Goal: Information Seeking & Learning: Learn about a topic

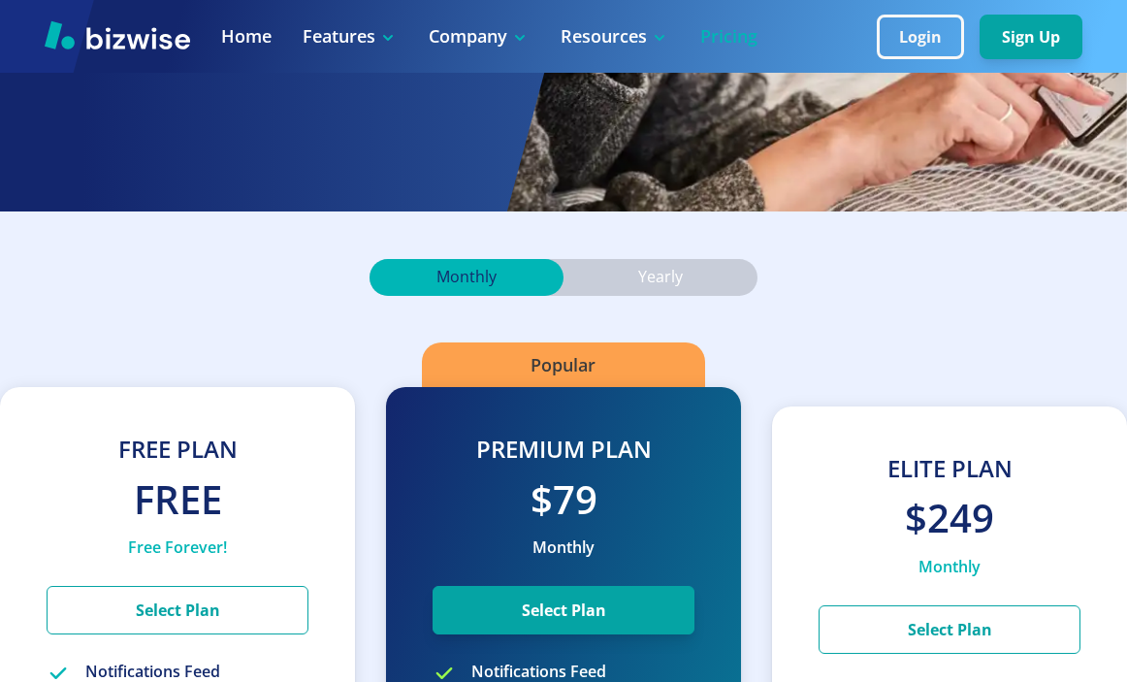
scroll to position [225, 0]
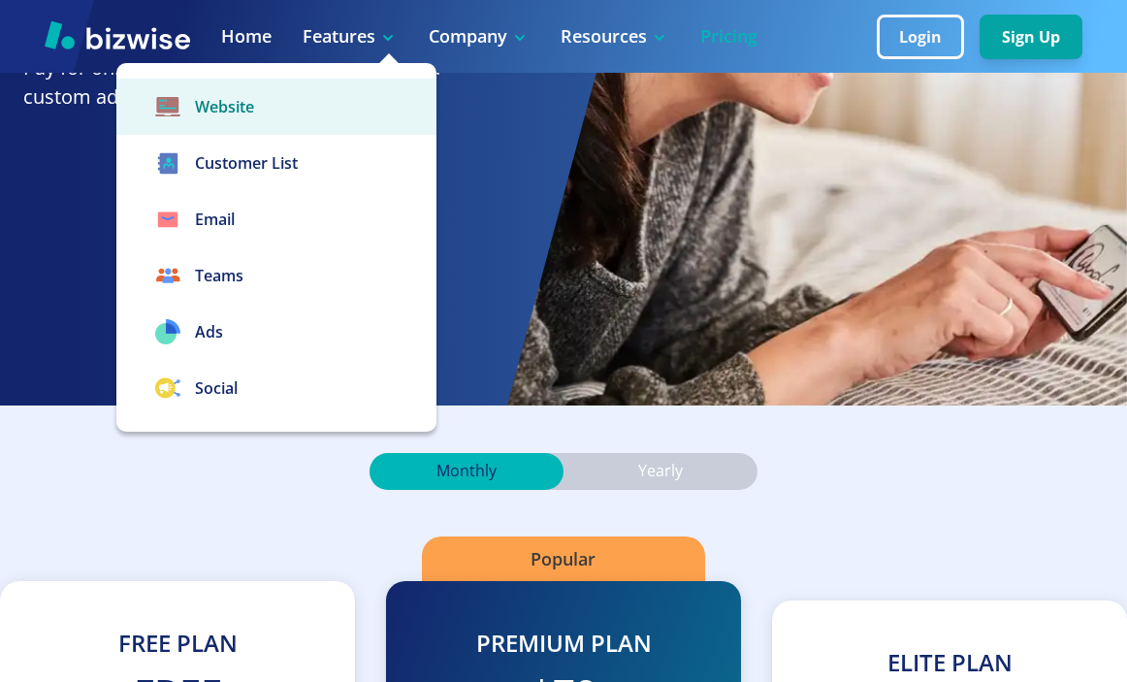
click at [235, 111] on link "Website" at bounding box center [276, 107] width 320 height 56
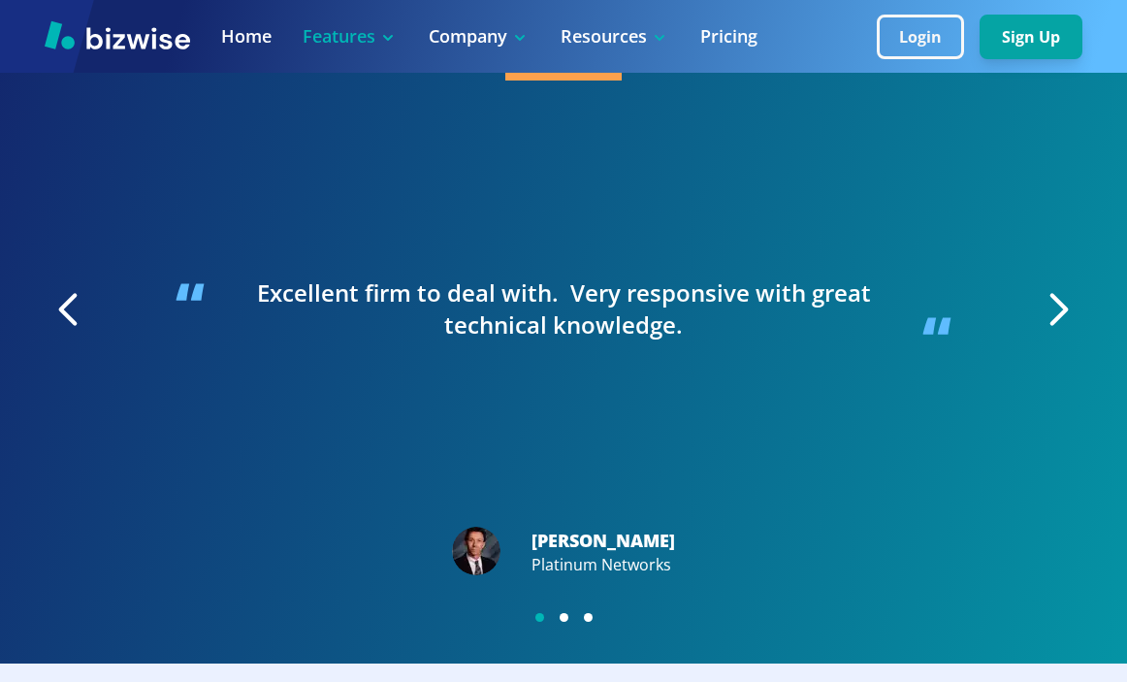
scroll to position [3161, 0]
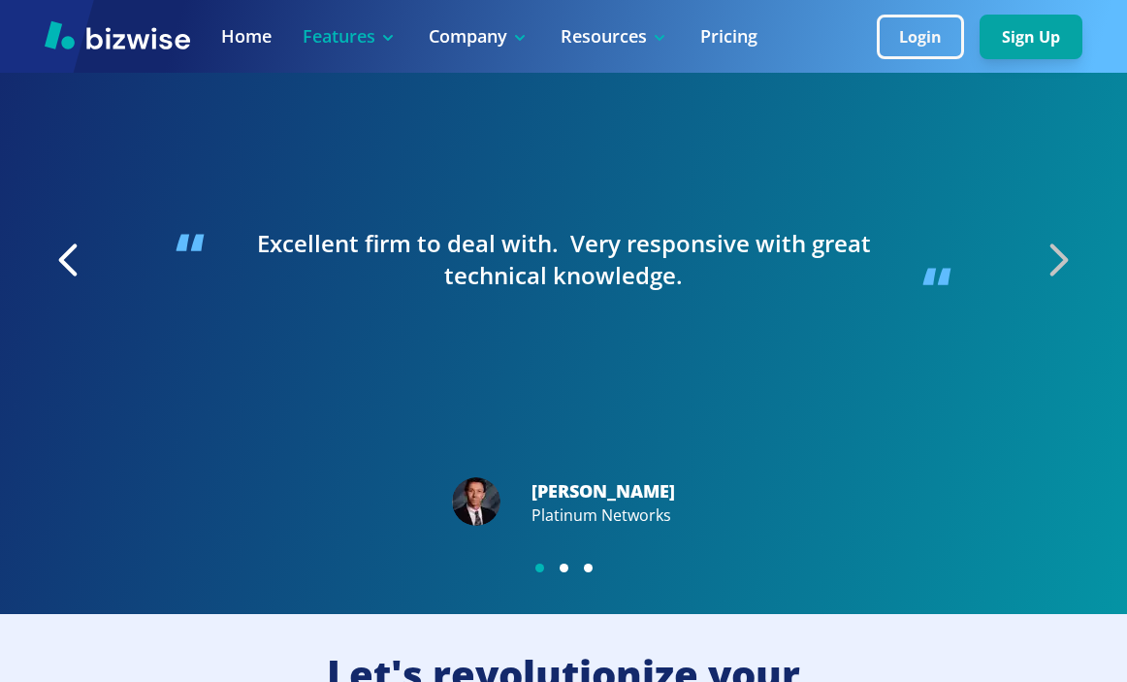
click at [1065, 279] on icon "button" at bounding box center [1058, 260] width 49 height 49
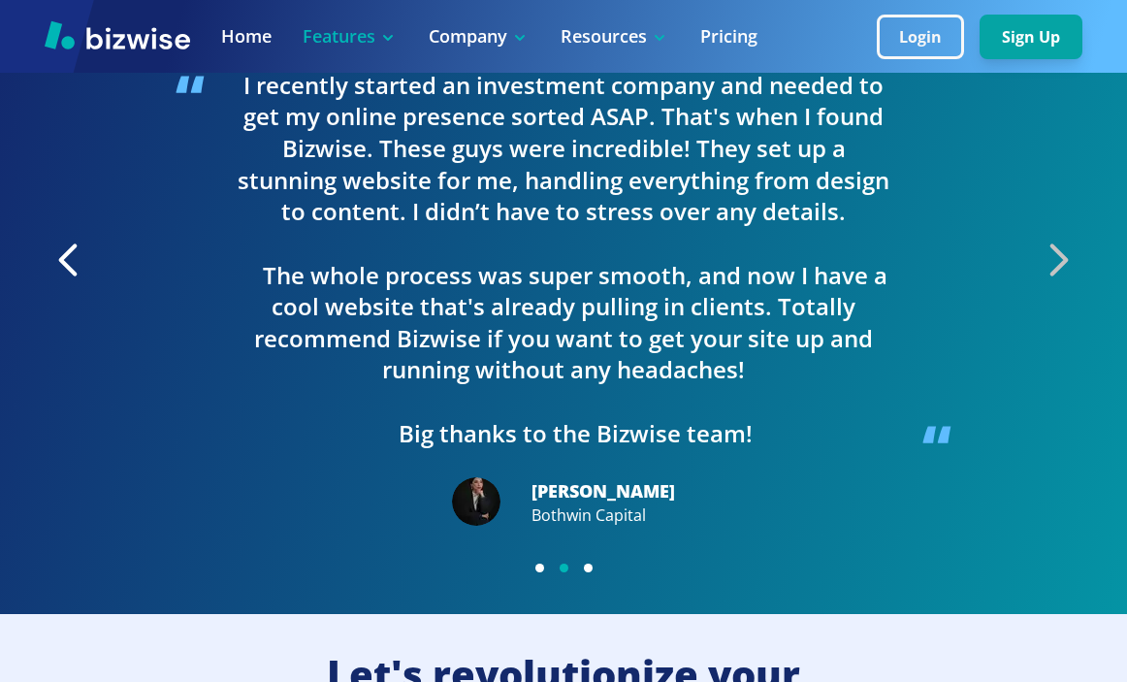
click at [1065, 279] on icon "button" at bounding box center [1058, 260] width 49 height 49
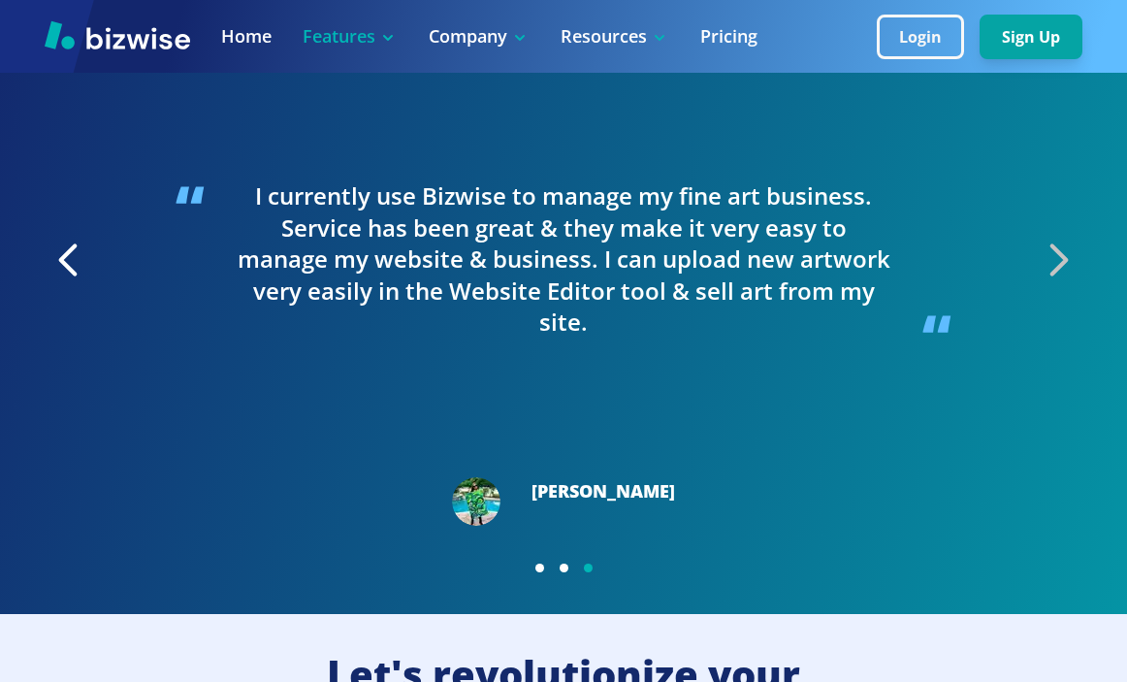
click at [1065, 279] on icon "button" at bounding box center [1058, 260] width 49 height 49
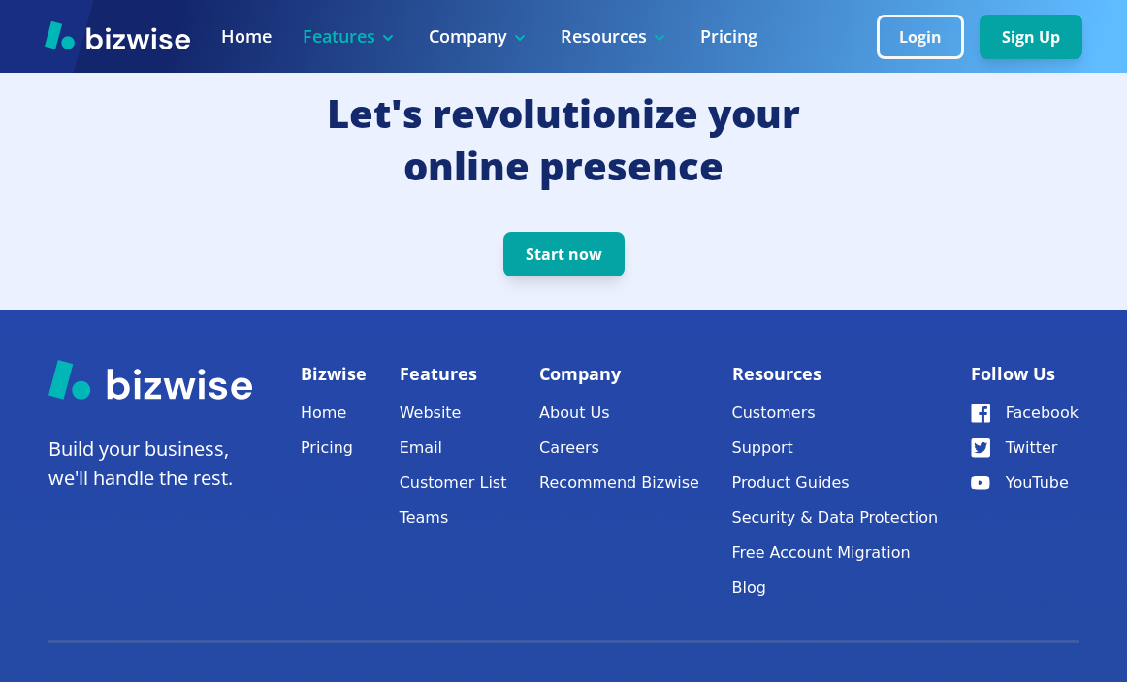
scroll to position [3808, 0]
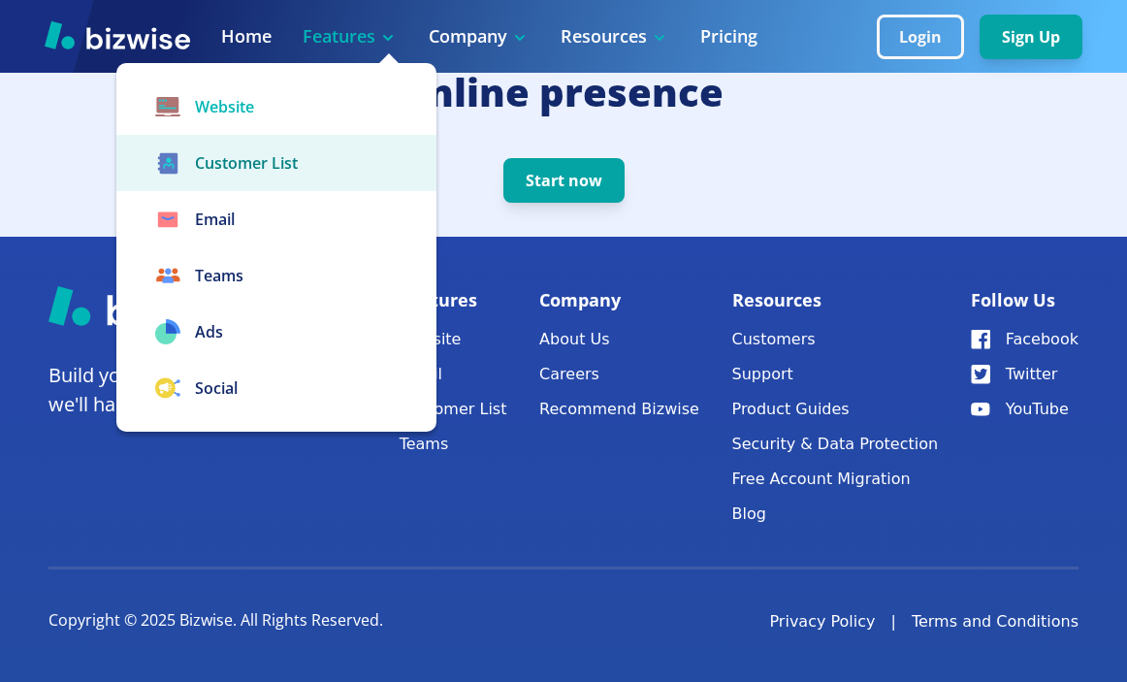
click at [260, 163] on link "Customer List" at bounding box center [276, 163] width 320 height 56
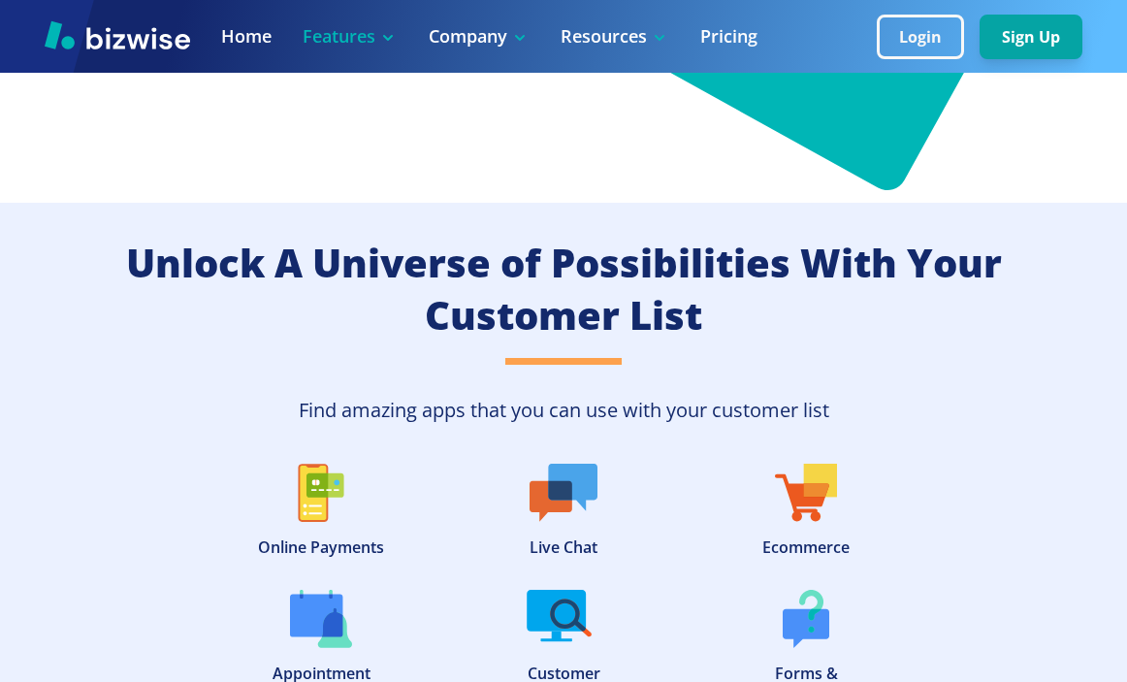
scroll to position [3913, 0]
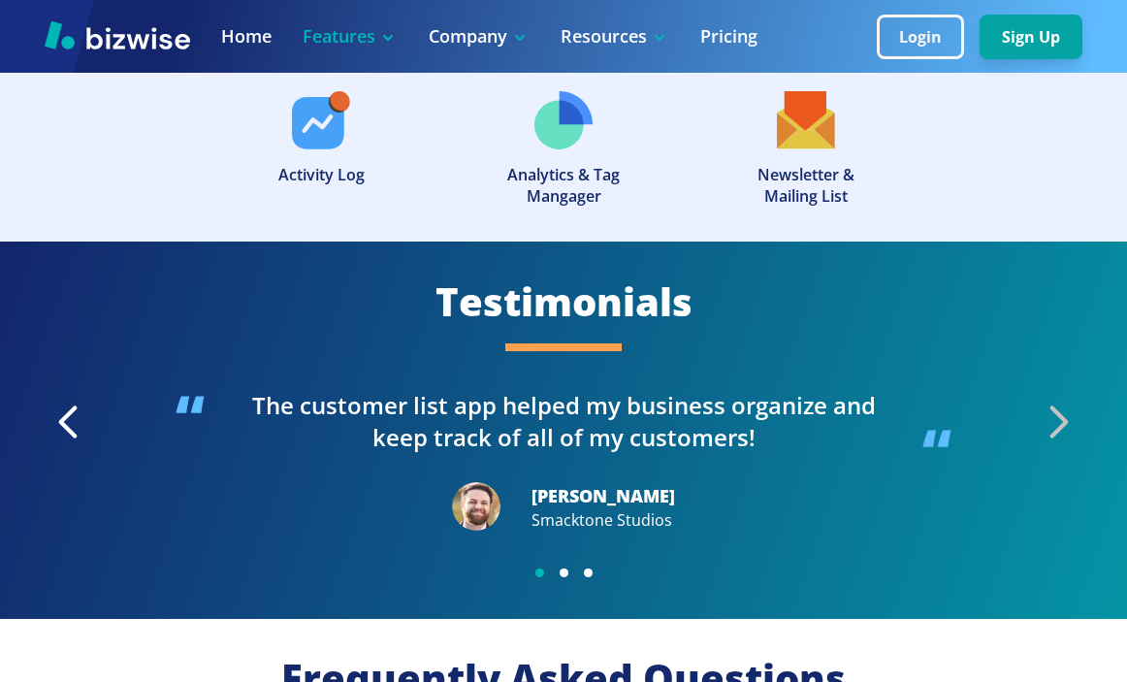
click at [1039, 432] on icon "button" at bounding box center [1058, 422] width 49 height 49
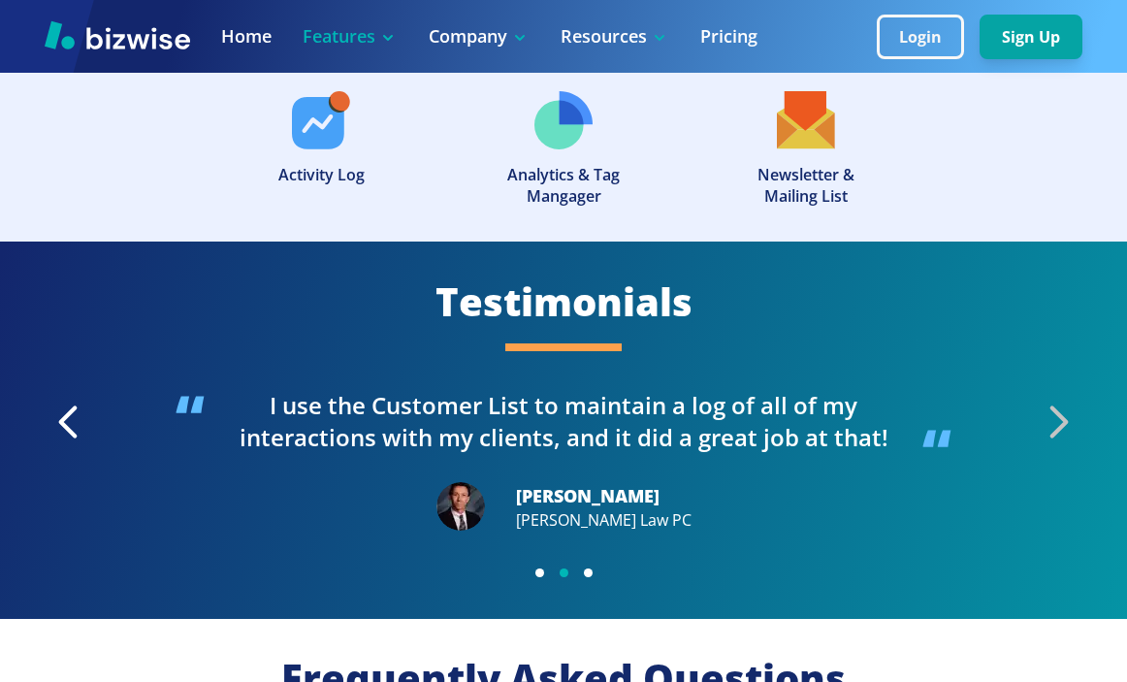
click at [1039, 432] on icon "button" at bounding box center [1058, 422] width 49 height 49
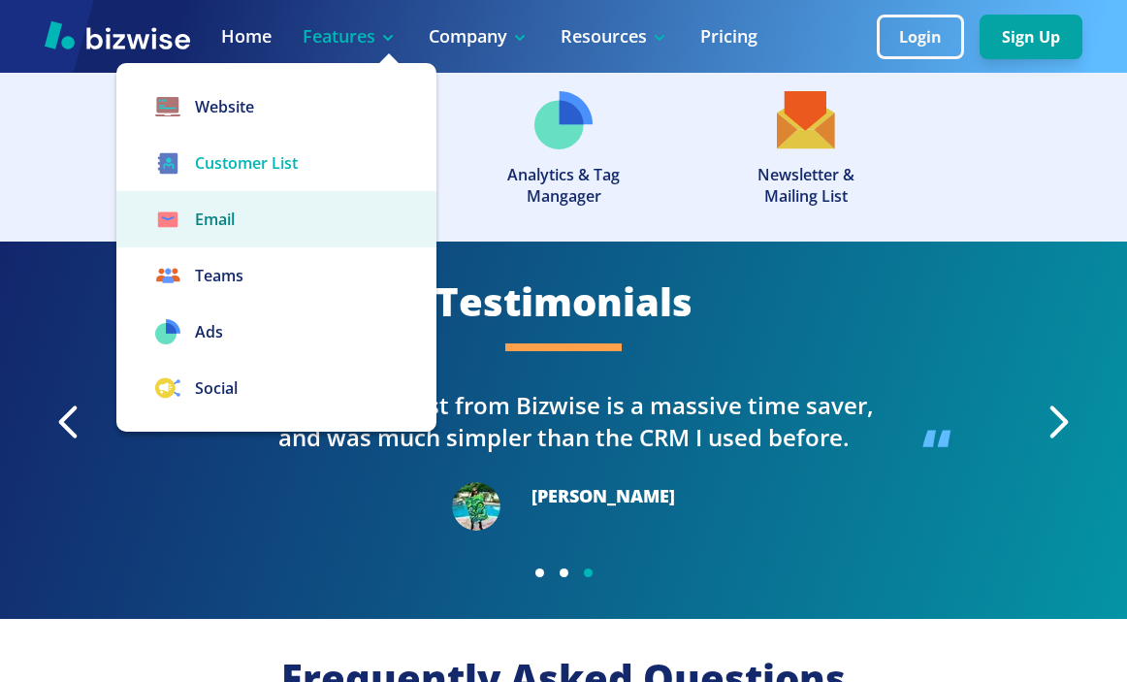
click at [253, 240] on link "Email" at bounding box center [276, 219] width 320 height 56
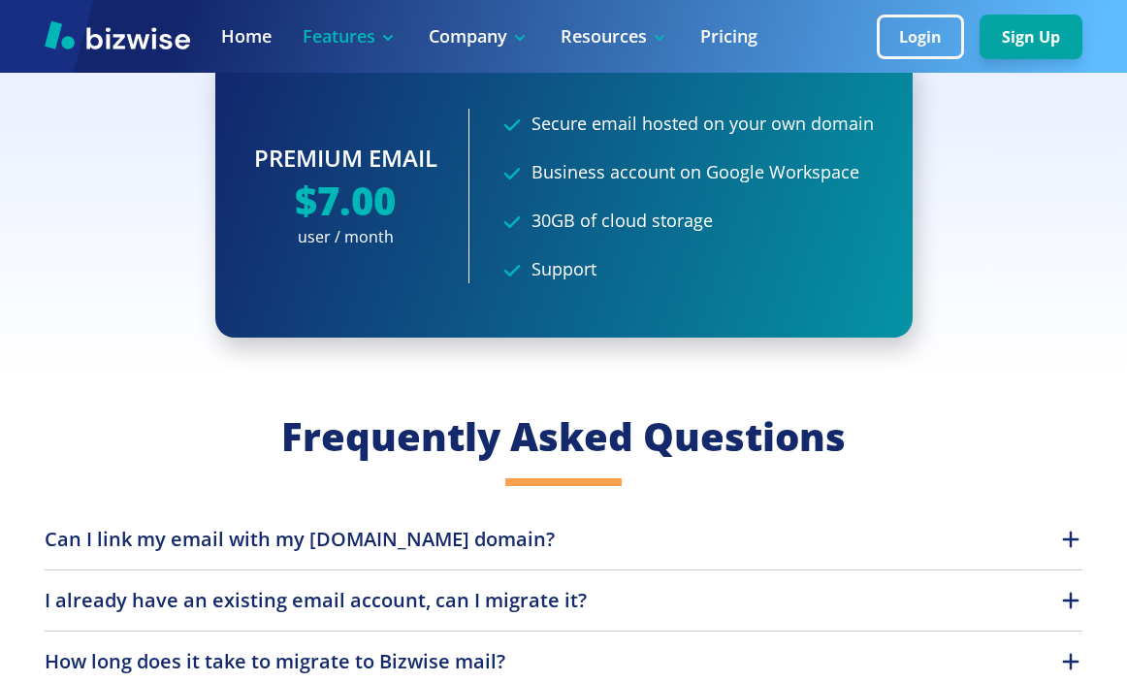
scroll to position [3451, 0]
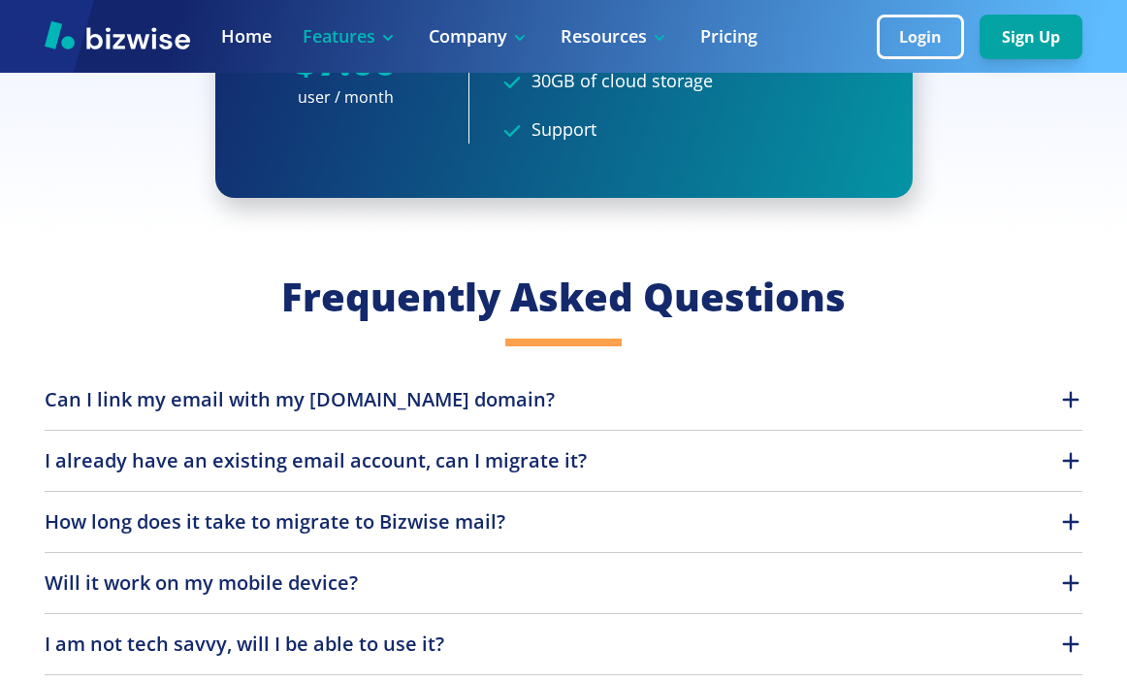
click at [160, 401] on p "Can I link my email with my [DOMAIN_NAME] domain?" at bounding box center [300, 399] width 510 height 29
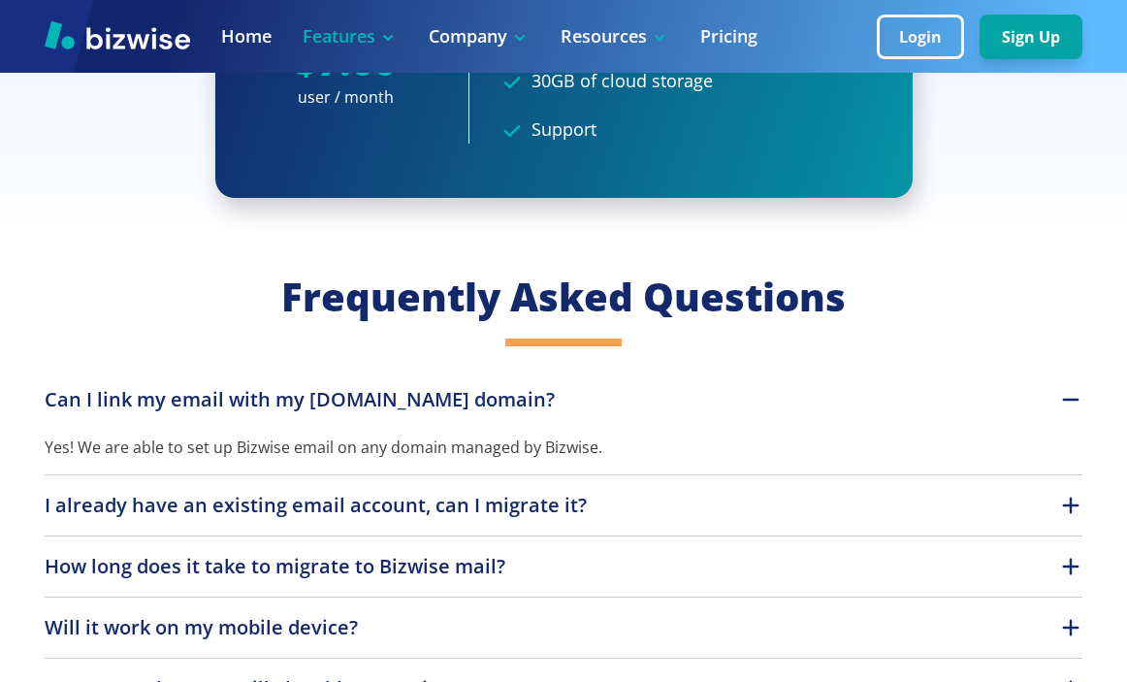
click at [160, 401] on p "Can I link my email with my [DOMAIN_NAME] domain?" at bounding box center [300, 399] width 510 height 29
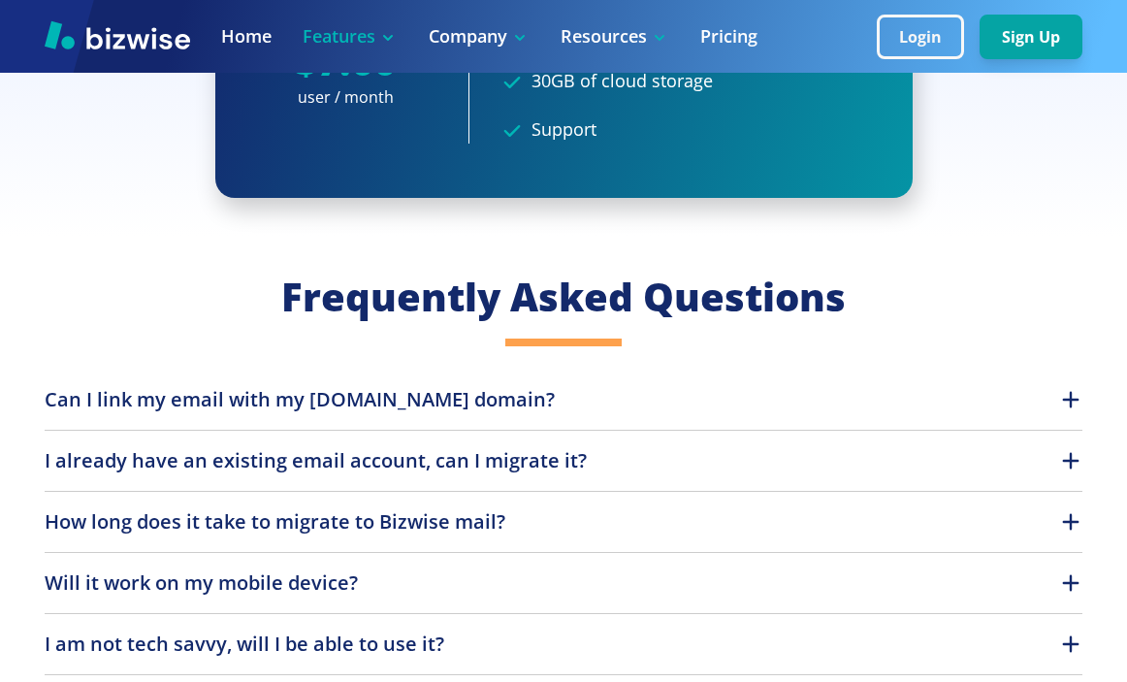
click at [380, 475] on p "I already have an existing email account, can I migrate it?" at bounding box center [316, 460] width 542 height 29
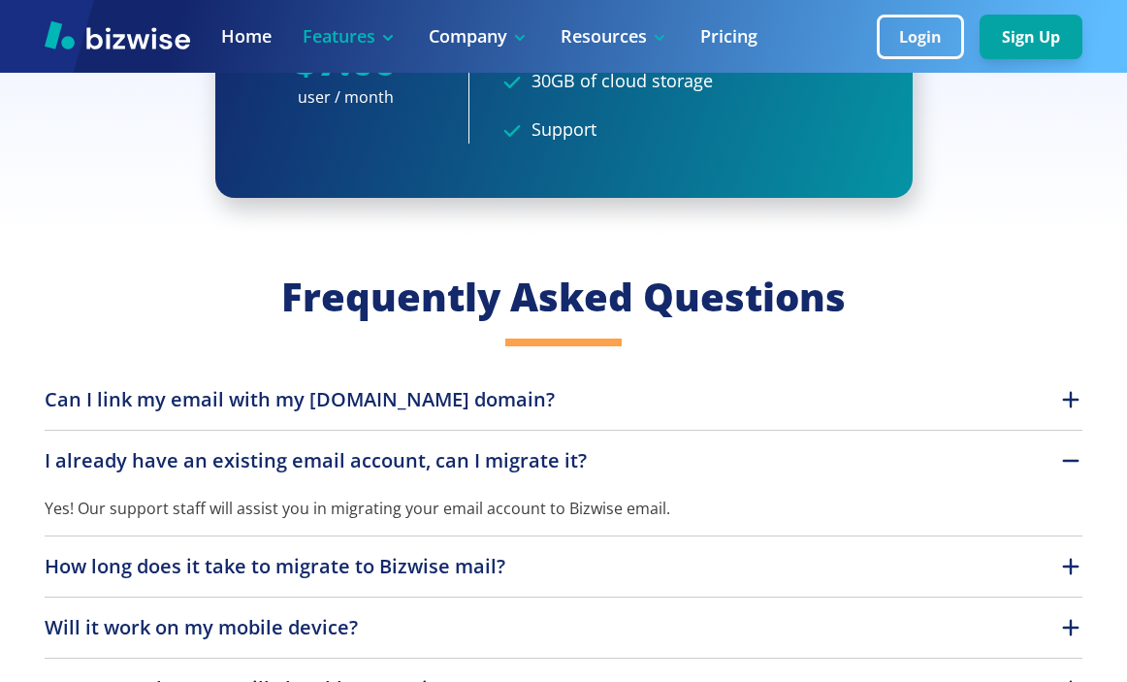
click at [380, 475] on p "I already have an existing email account, can I migrate it?" at bounding box center [316, 460] width 542 height 29
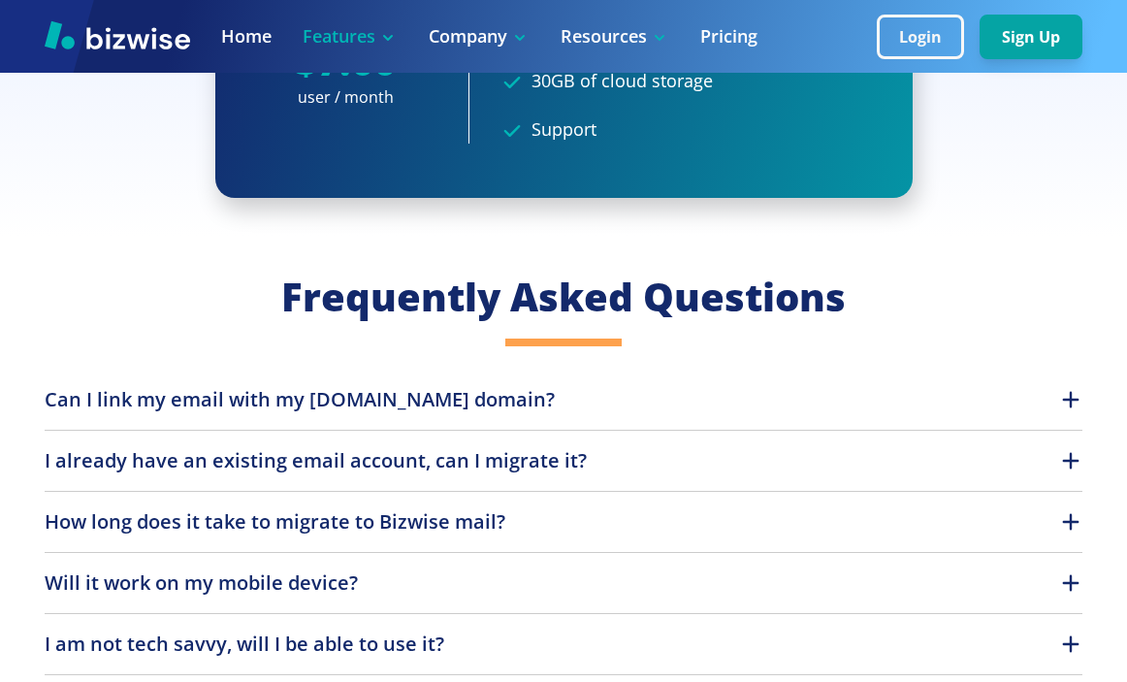
click at [366, 519] on p "How long does it take to migrate to Bizwise mail?" at bounding box center [275, 521] width 461 height 29
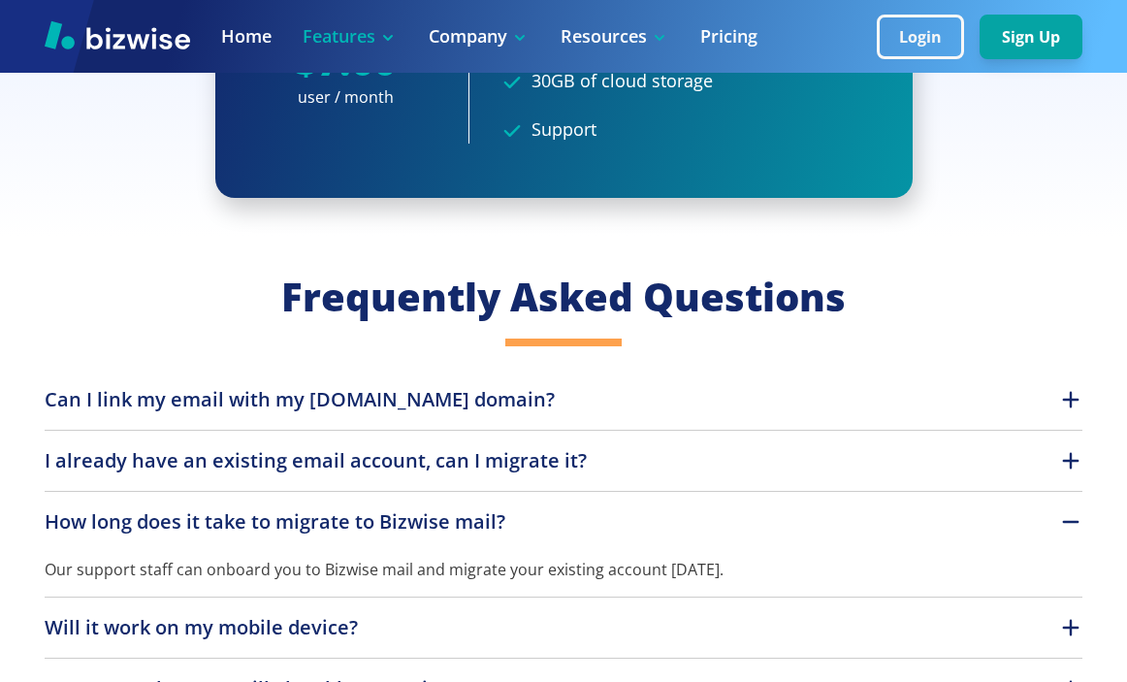
click at [366, 517] on p "How long does it take to migrate to Bizwise mail?" at bounding box center [275, 521] width 461 height 29
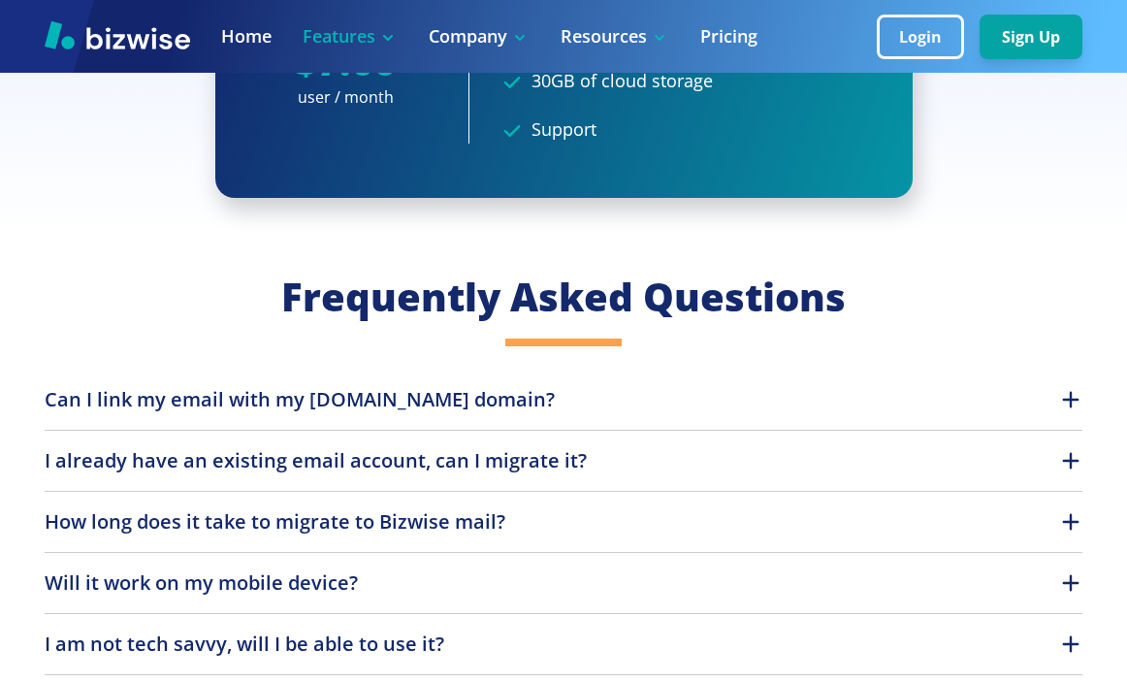
click at [314, 586] on p "Will it work on my mobile device?" at bounding box center [201, 582] width 313 height 29
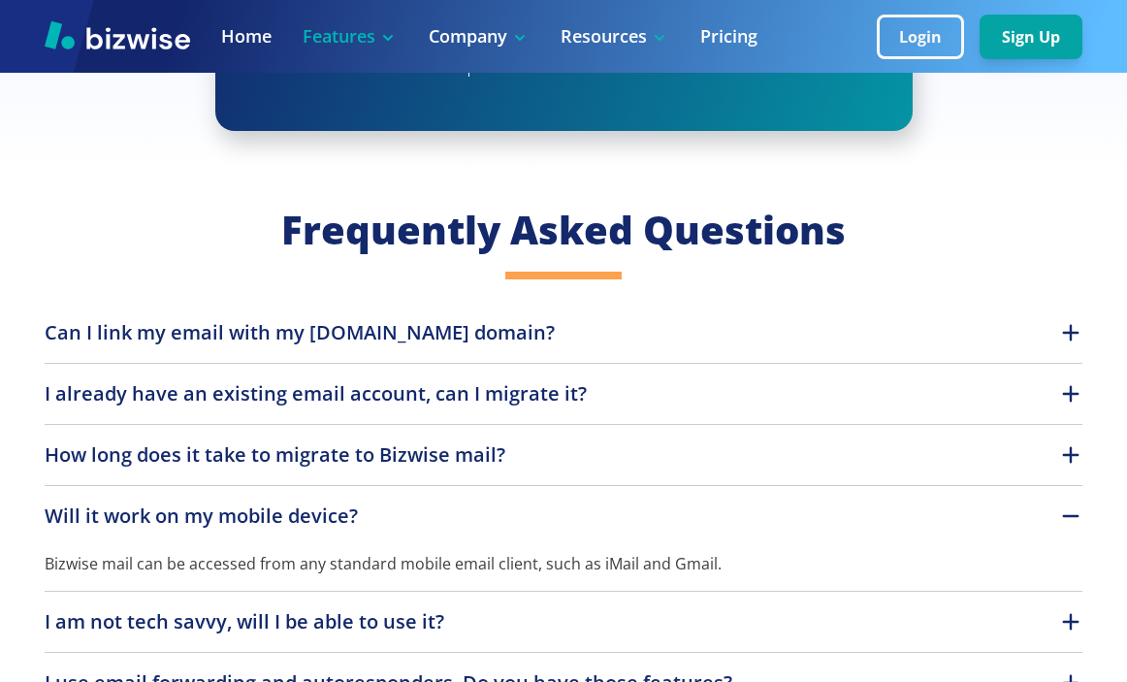
scroll to position [3638, 0]
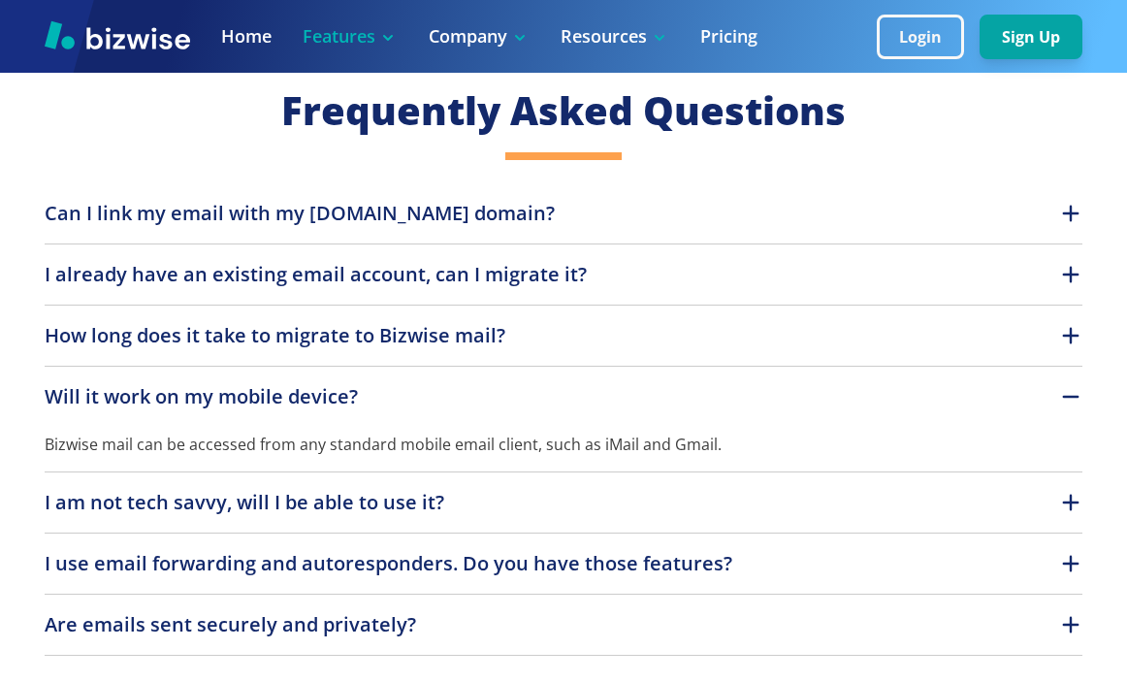
click at [298, 401] on p "Will it work on my mobile device?" at bounding box center [201, 396] width 313 height 29
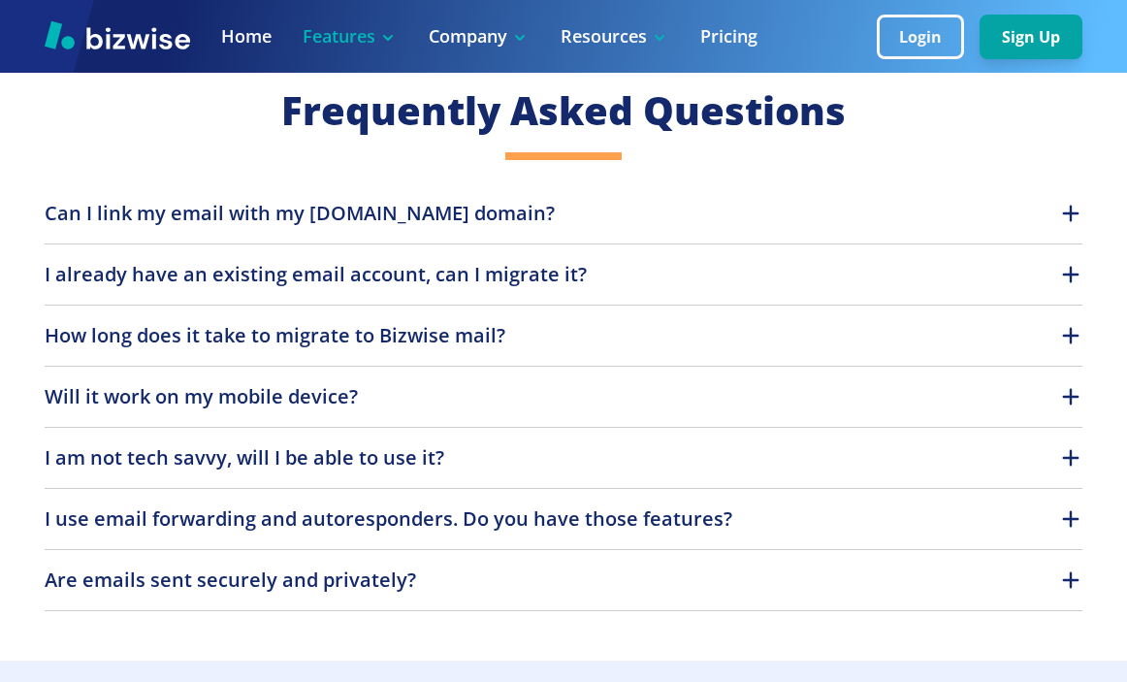
click at [334, 458] on p "I am not tech savvy, will I be able to use it?" at bounding box center [245, 457] width 400 height 29
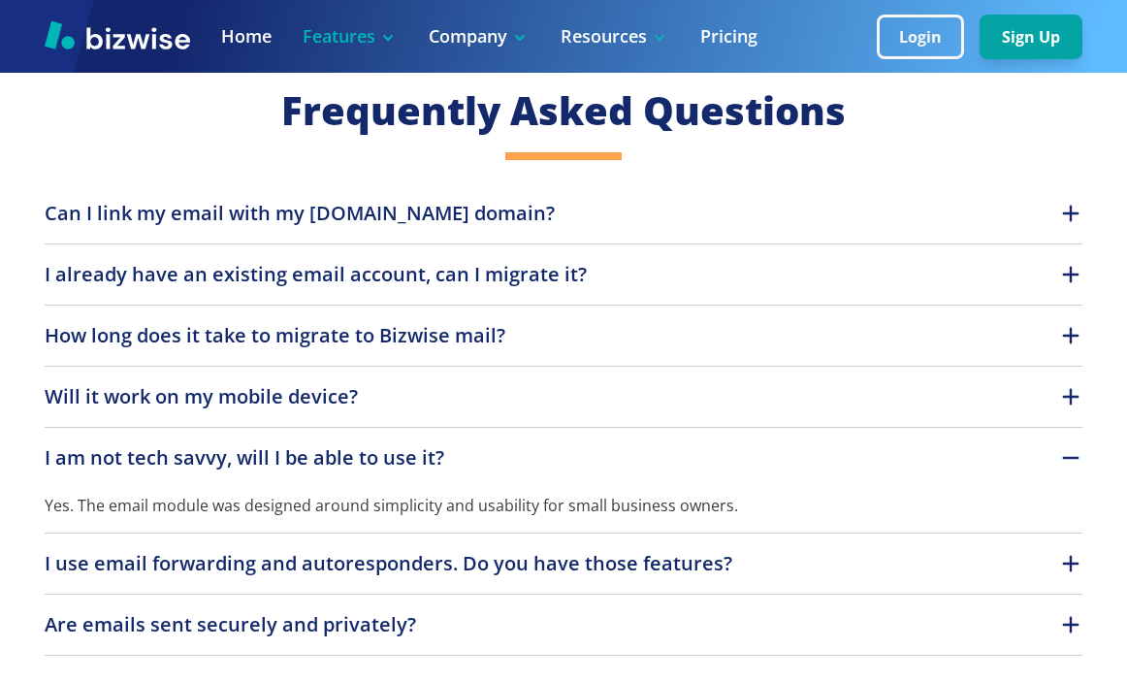
click at [332, 463] on p "I am not tech savvy, will I be able to use it?" at bounding box center [245, 457] width 400 height 29
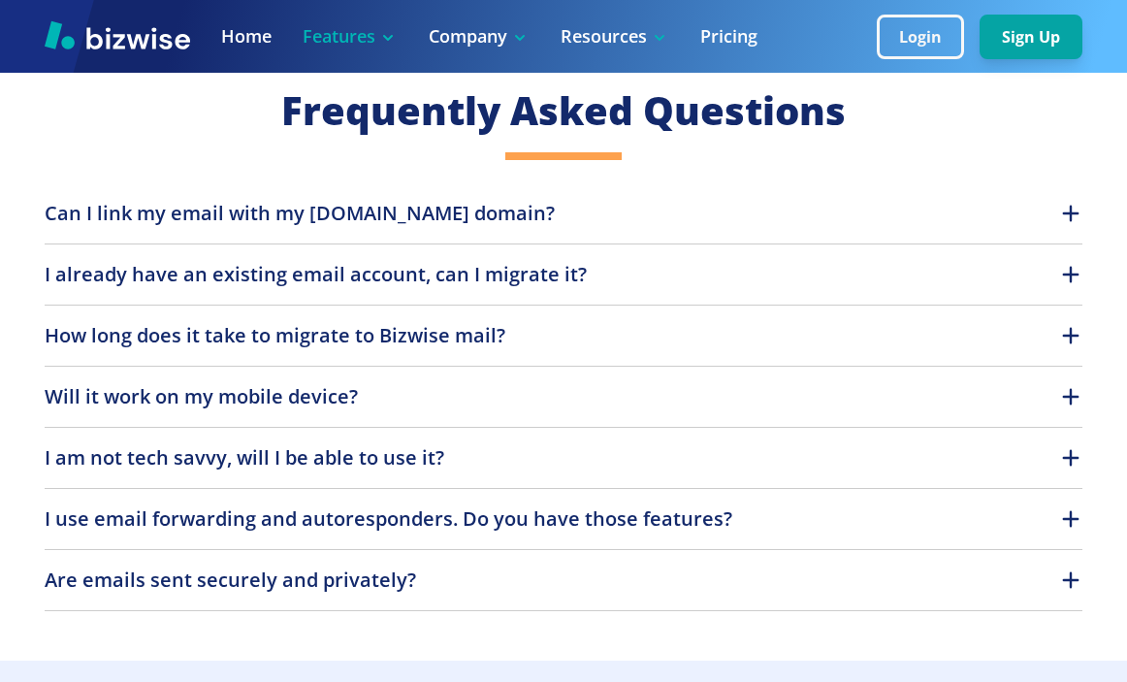
click at [385, 526] on p "I use email forwarding and autoresponders. Do you have those features?" at bounding box center [389, 518] width 688 height 29
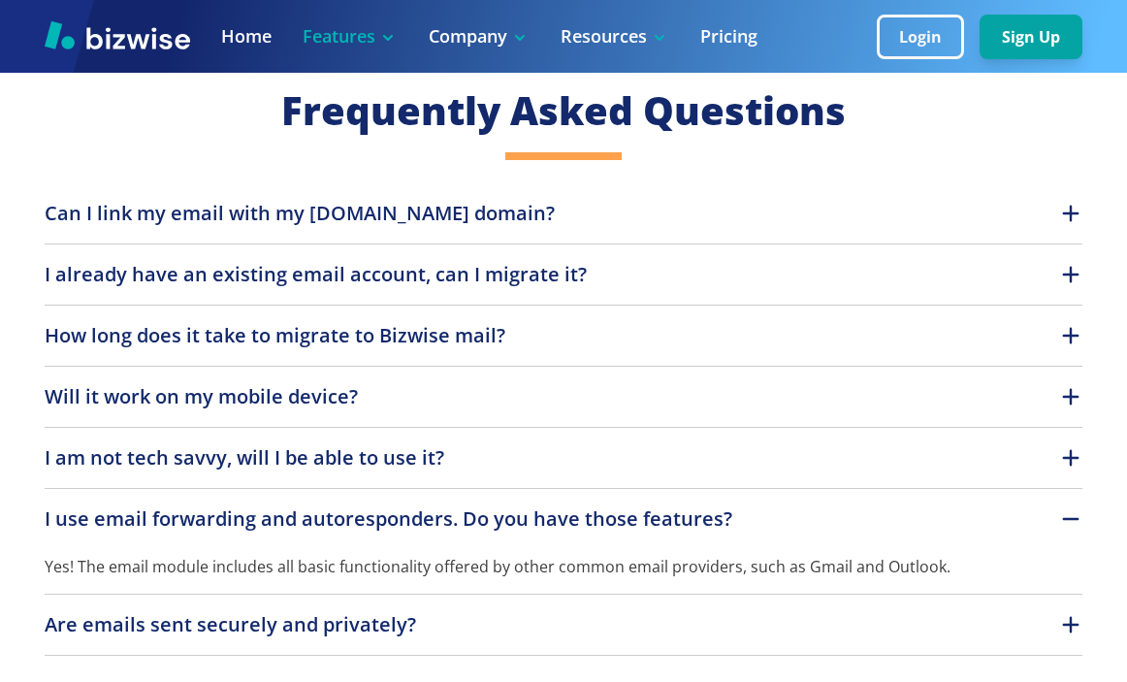
click at [385, 524] on p "I use email forwarding and autoresponders. Do you have those features?" at bounding box center [389, 518] width 688 height 29
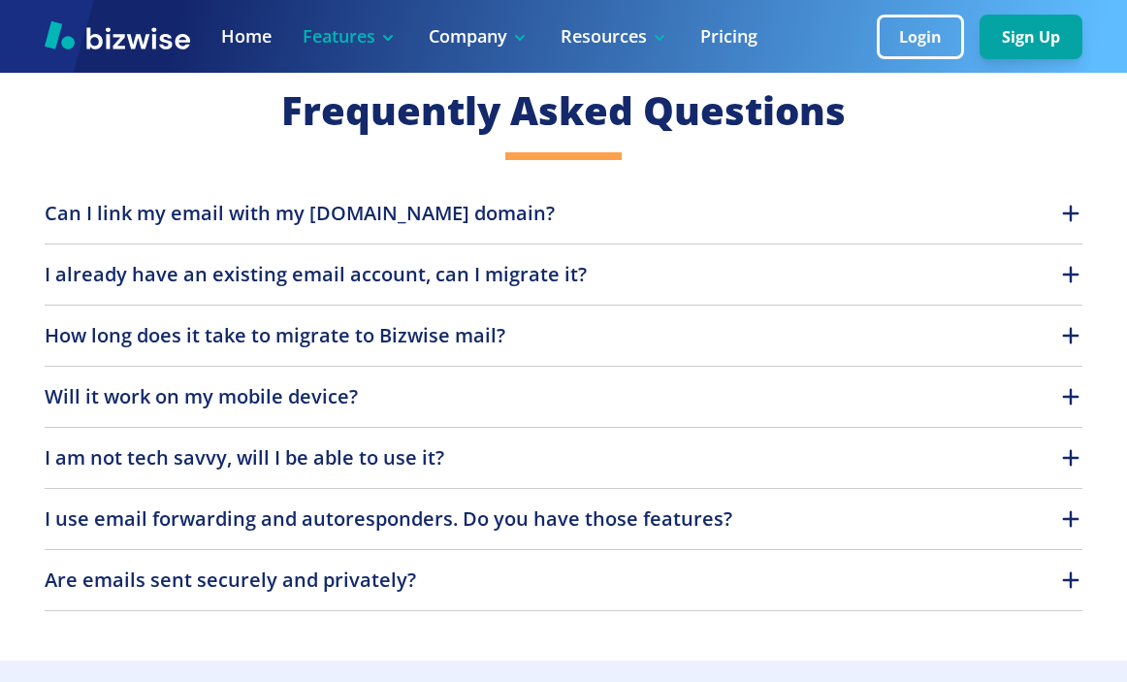
click at [365, 592] on p "Are emails sent securely and privately?" at bounding box center [231, 580] width 372 height 29
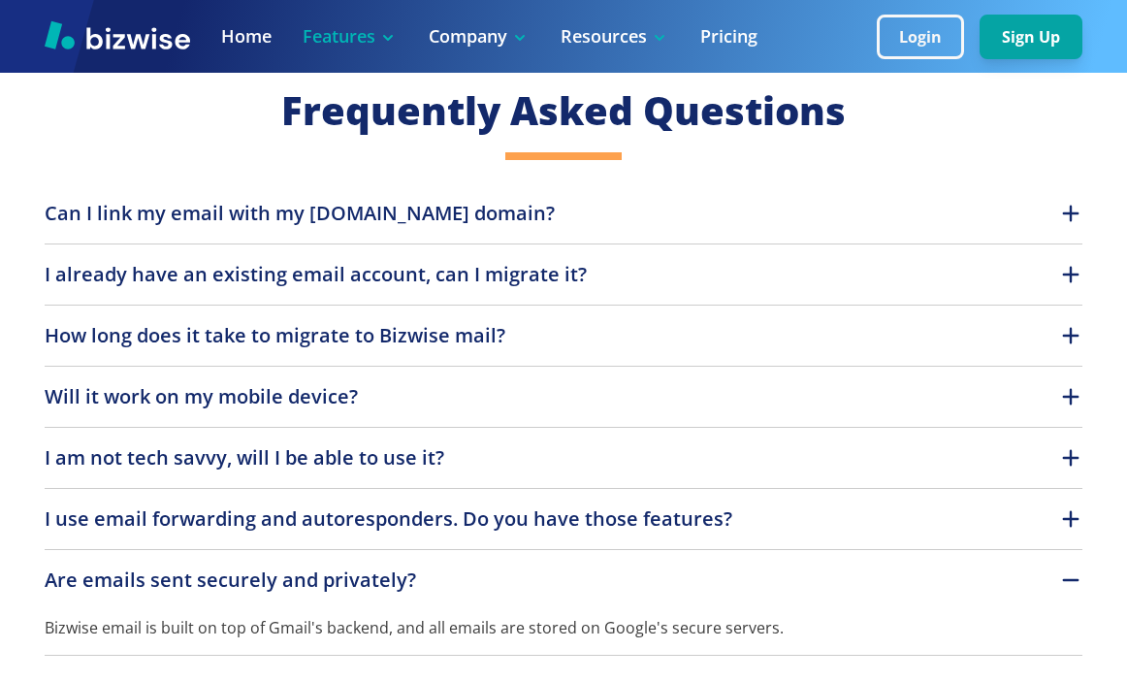
click at [366, 590] on p "Are emails sent securely and privately?" at bounding box center [231, 580] width 372 height 29
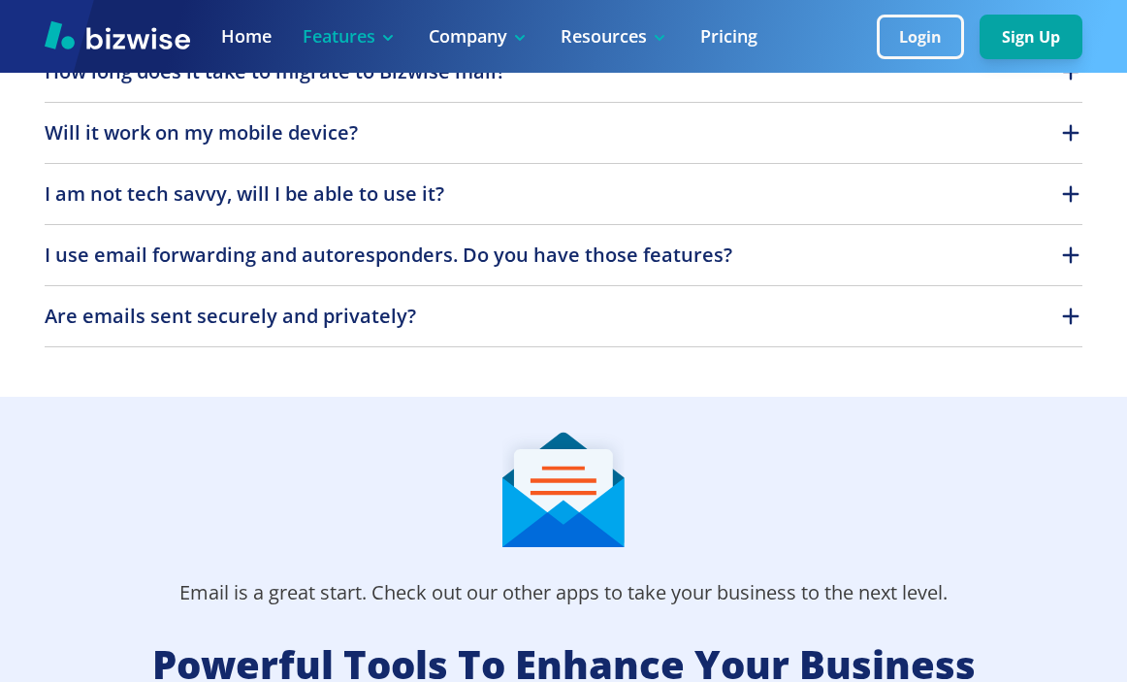
scroll to position [4306, 0]
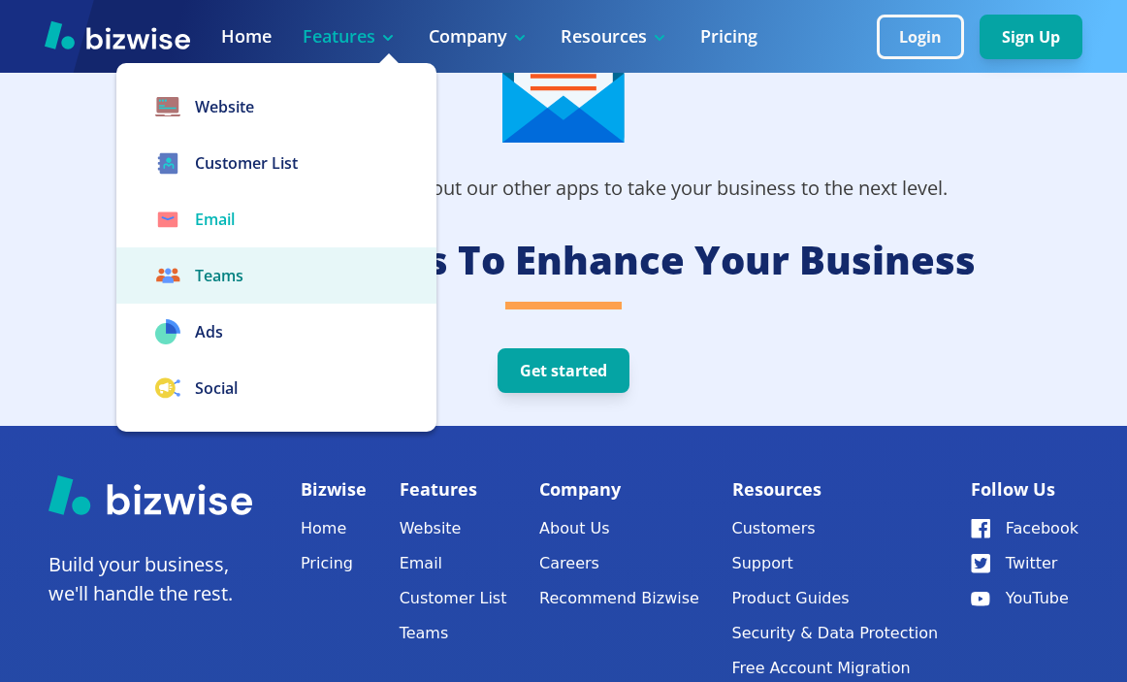
click at [250, 281] on link "Teams" at bounding box center [276, 275] width 320 height 56
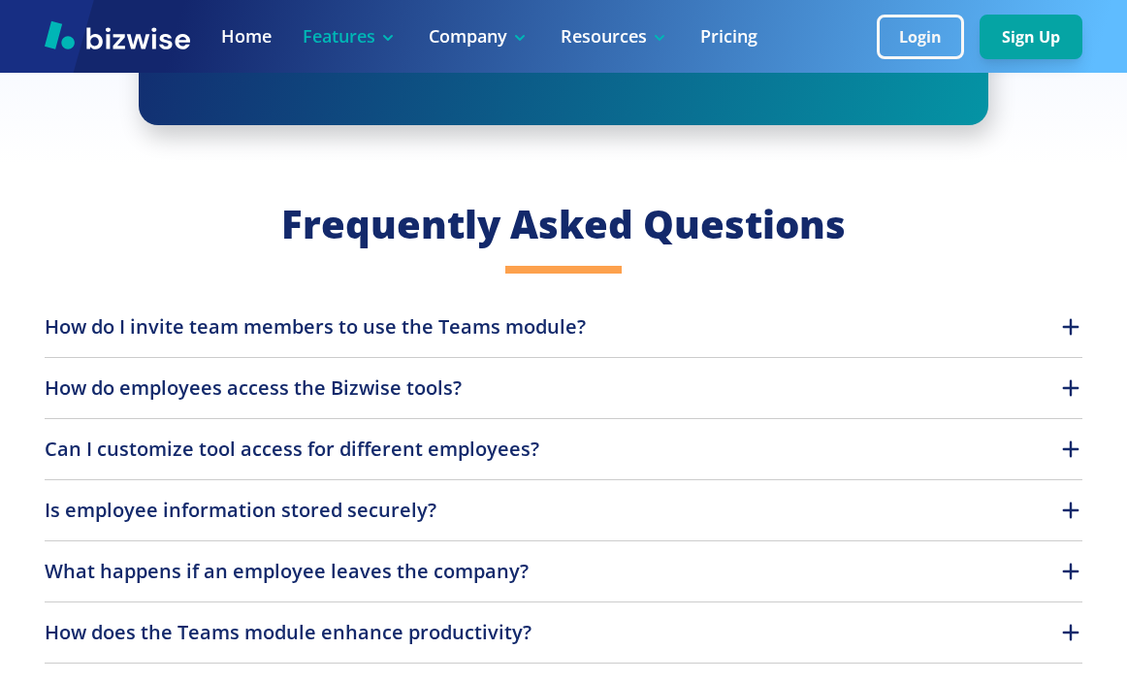
scroll to position [2012, 0]
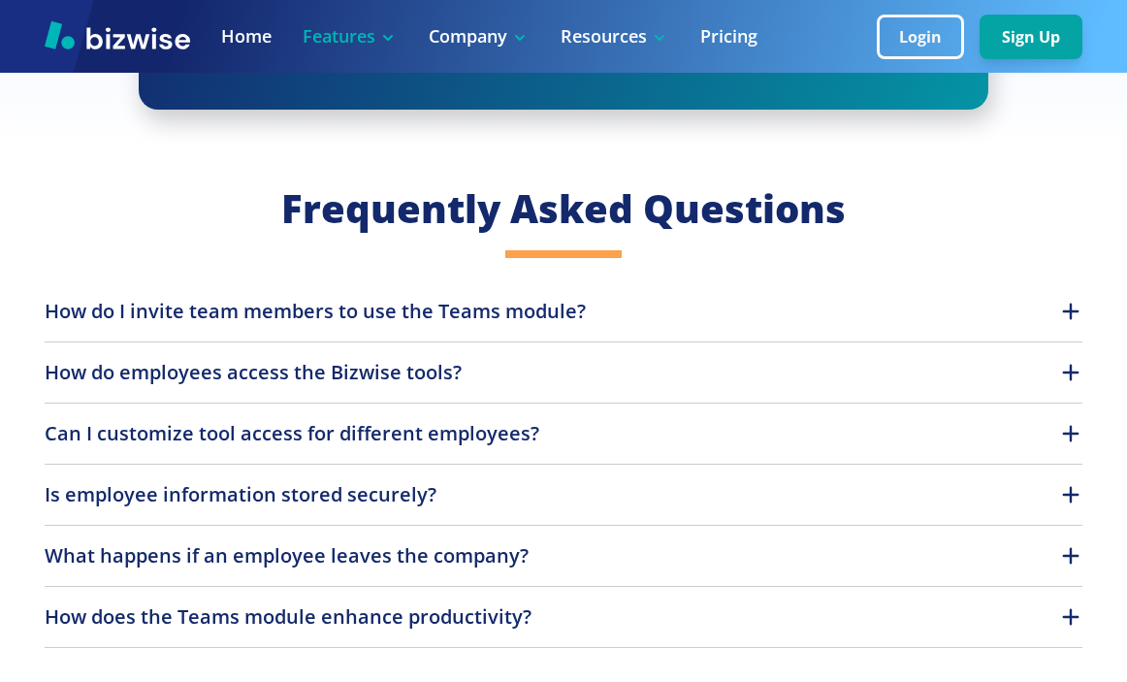
click at [263, 359] on p "How do employees access the Bizwise tools?" at bounding box center [253, 372] width 417 height 29
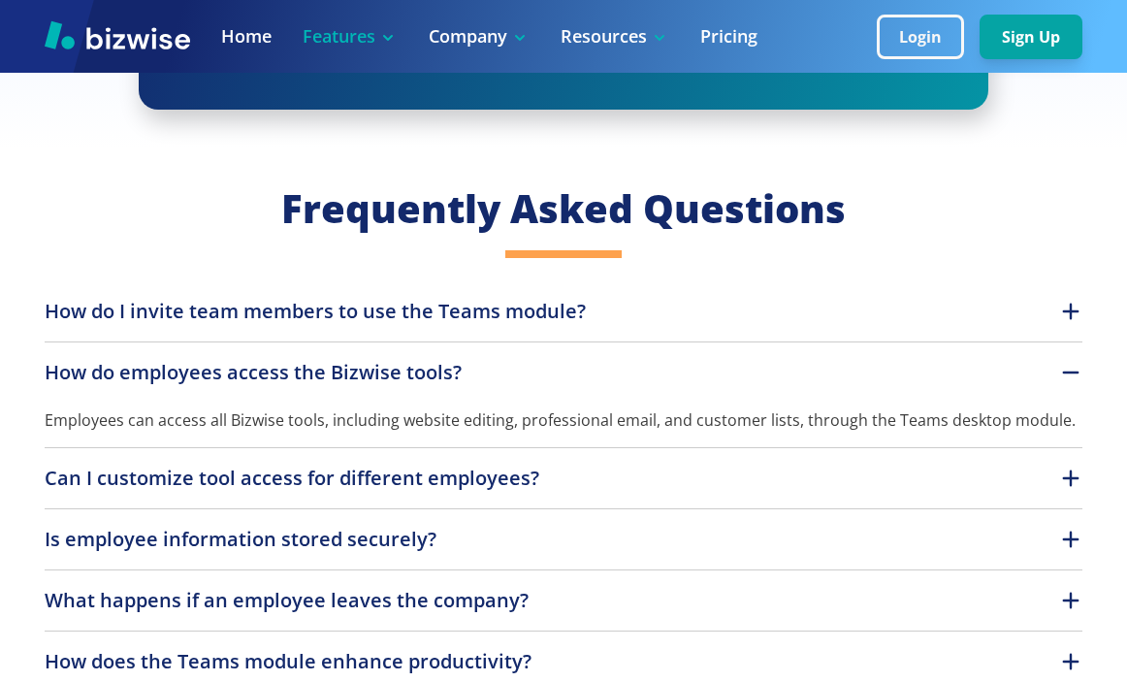
click at [262, 368] on p "How do employees access the Bizwise tools?" at bounding box center [253, 372] width 417 height 29
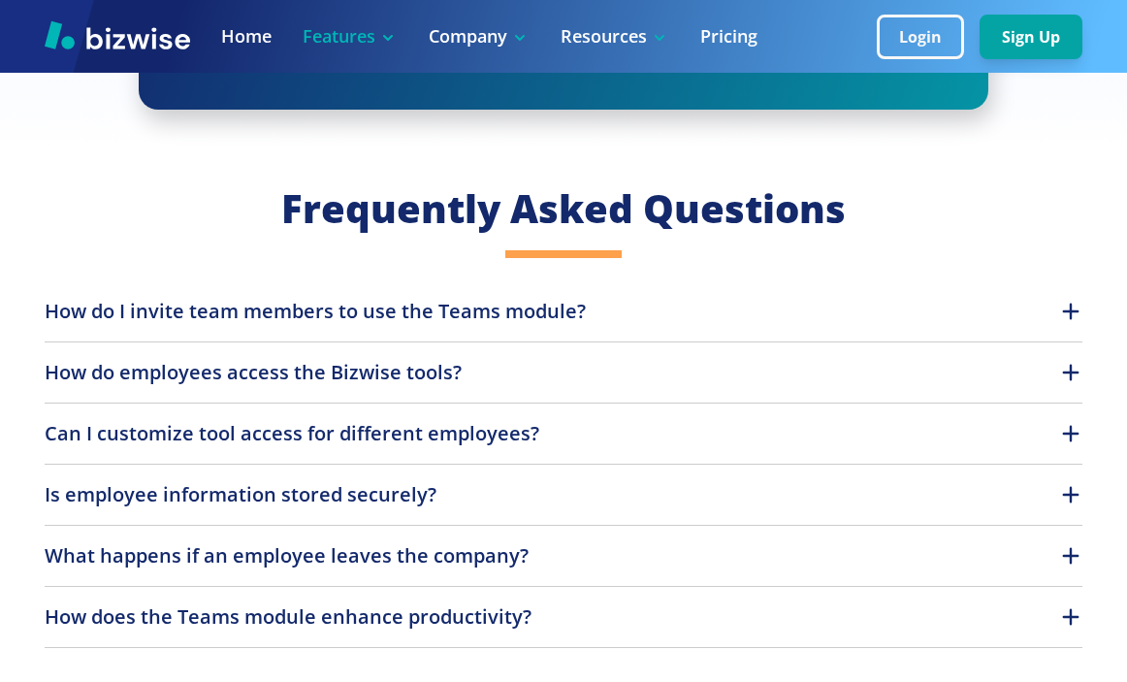
click at [261, 428] on p "Can I customize tool access for different employees?" at bounding box center [292, 433] width 495 height 29
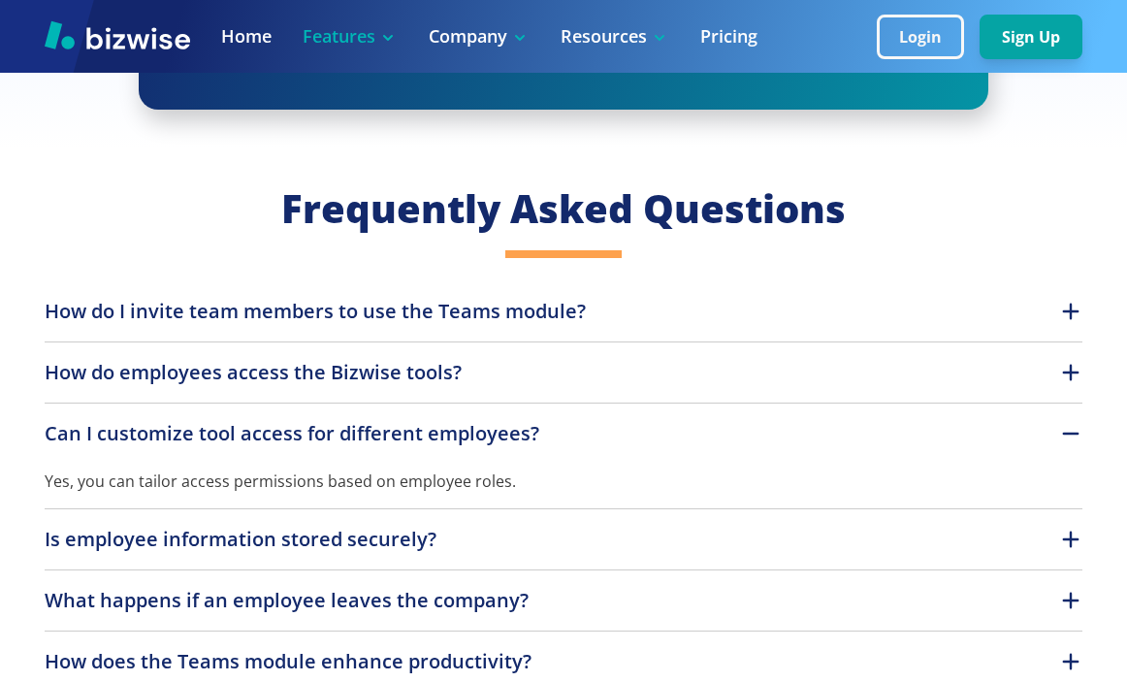
click at [263, 451] on p "Yes, you can tailor access permissions based on employee roles." at bounding box center [563, 470] width 1037 height 45
click at [267, 438] on p "Can I customize tool access for different employees?" at bounding box center [292, 433] width 495 height 29
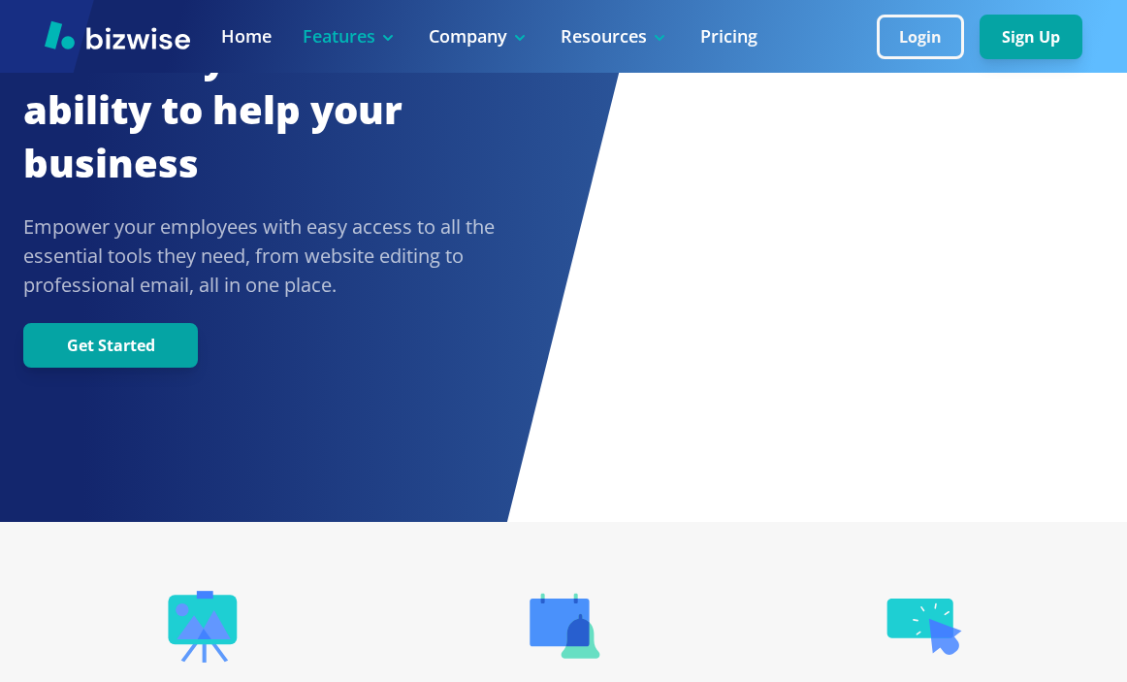
scroll to position [0, 0]
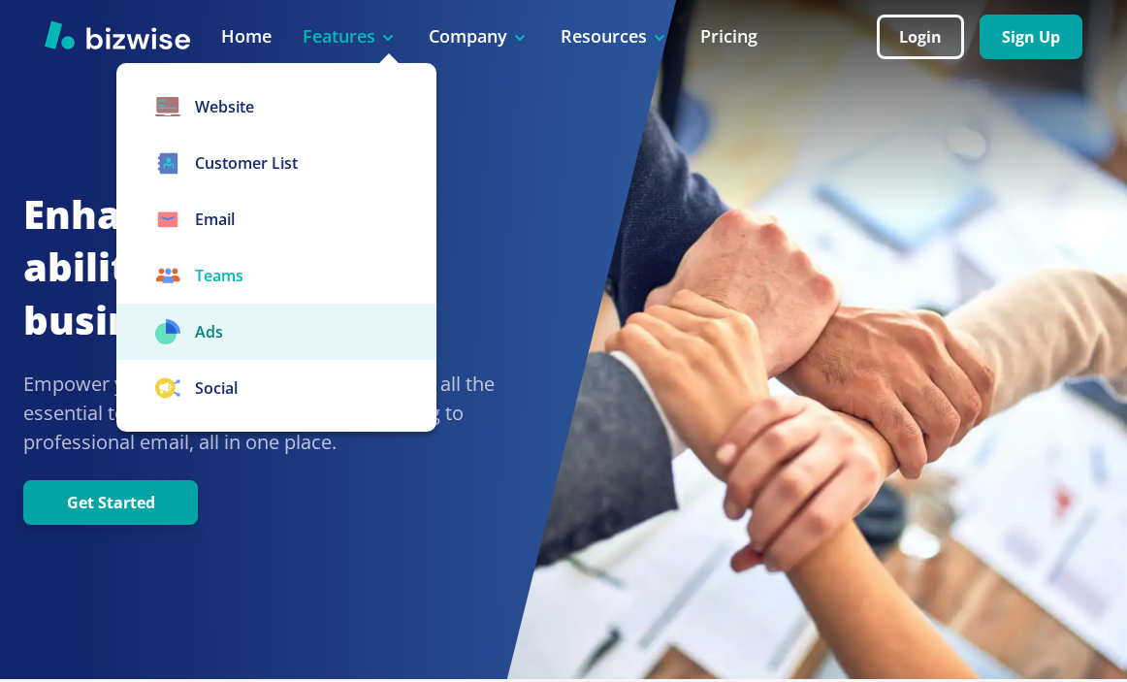
click at [262, 351] on link "Ads" at bounding box center [276, 332] width 320 height 56
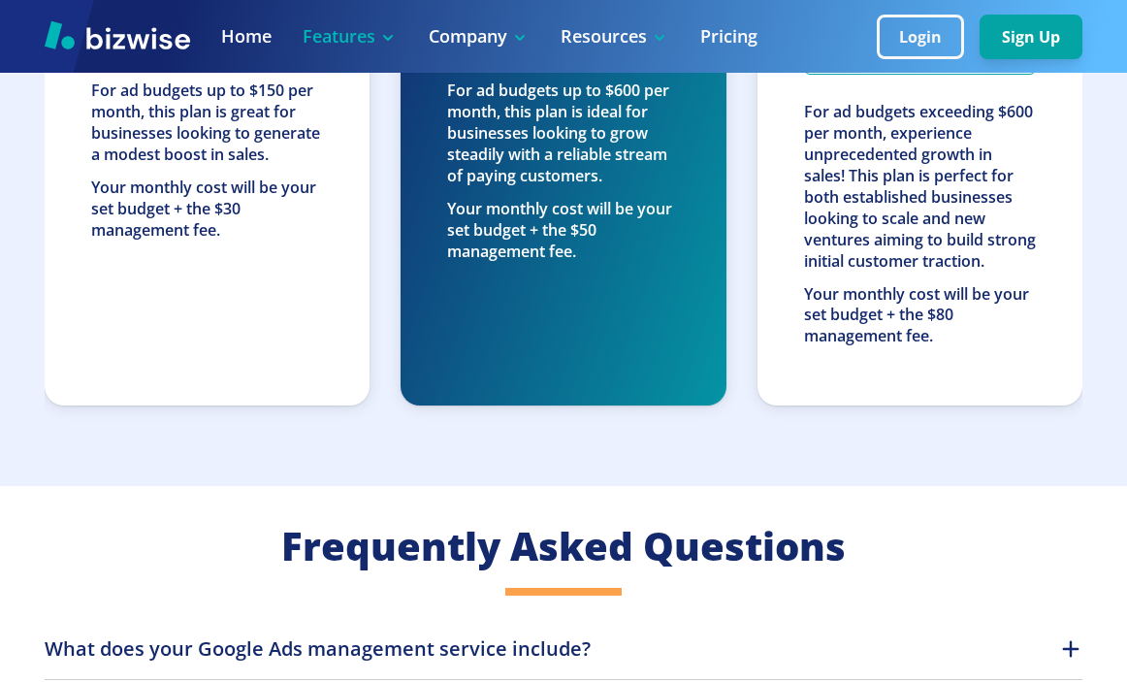
scroll to position [3870, 0]
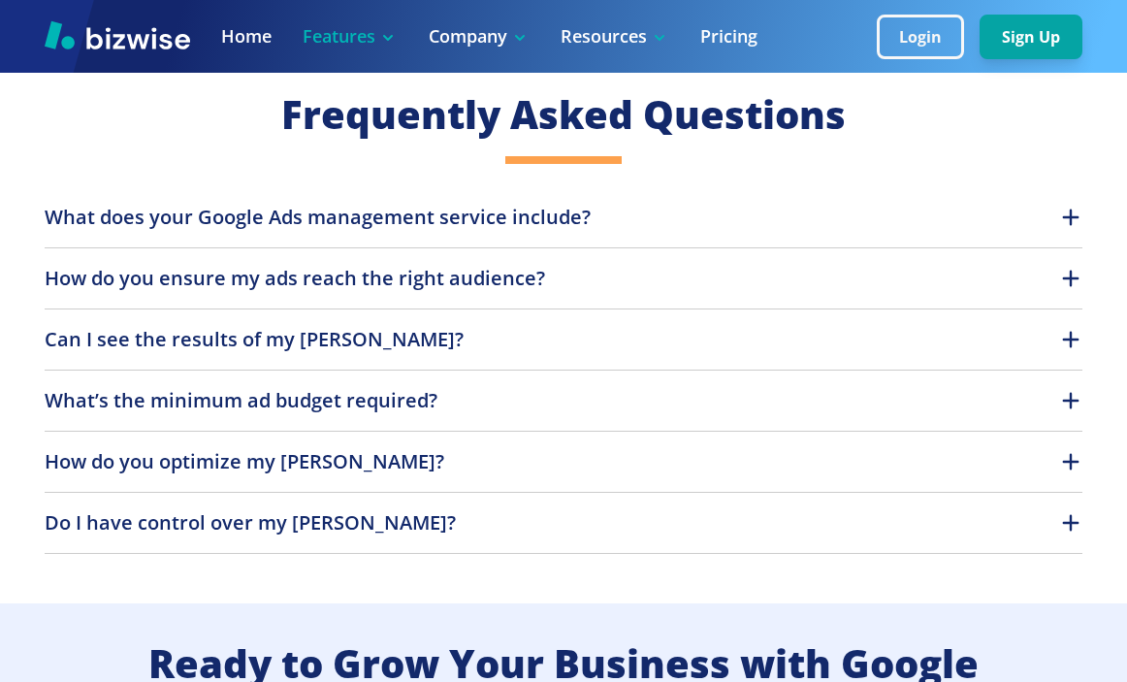
click at [547, 232] on p "What does your Google Ads management service include?" at bounding box center [318, 217] width 546 height 29
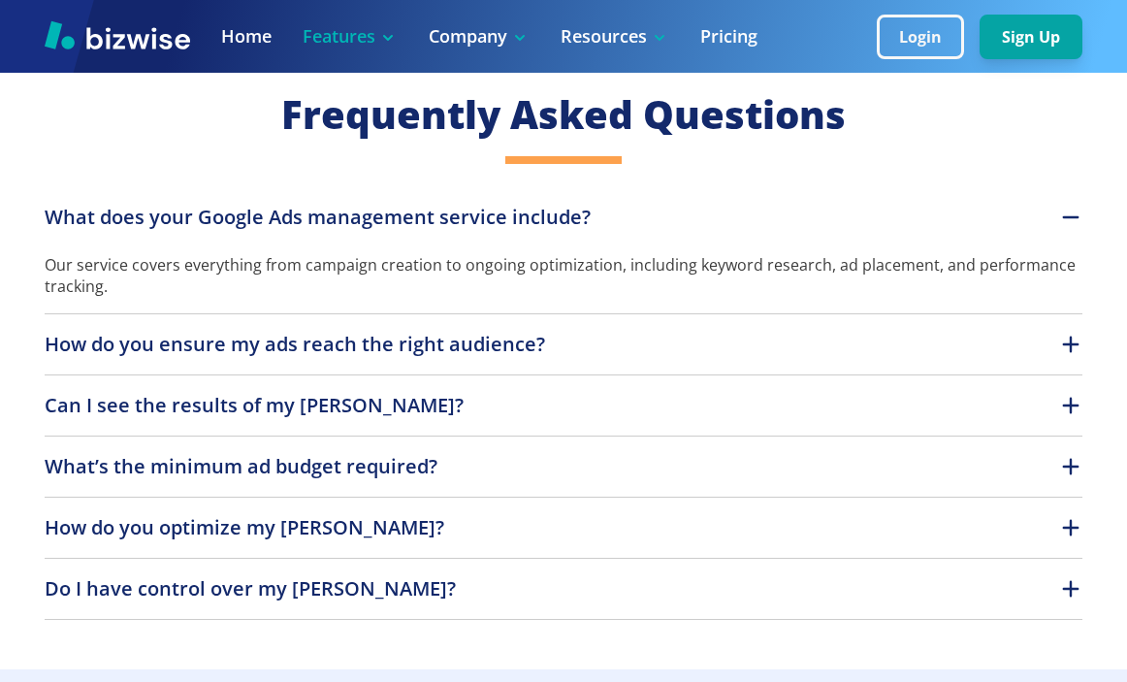
click at [547, 232] on p "What does your Google Ads management service include?" at bounding box center [318, 217] width 546 height 29
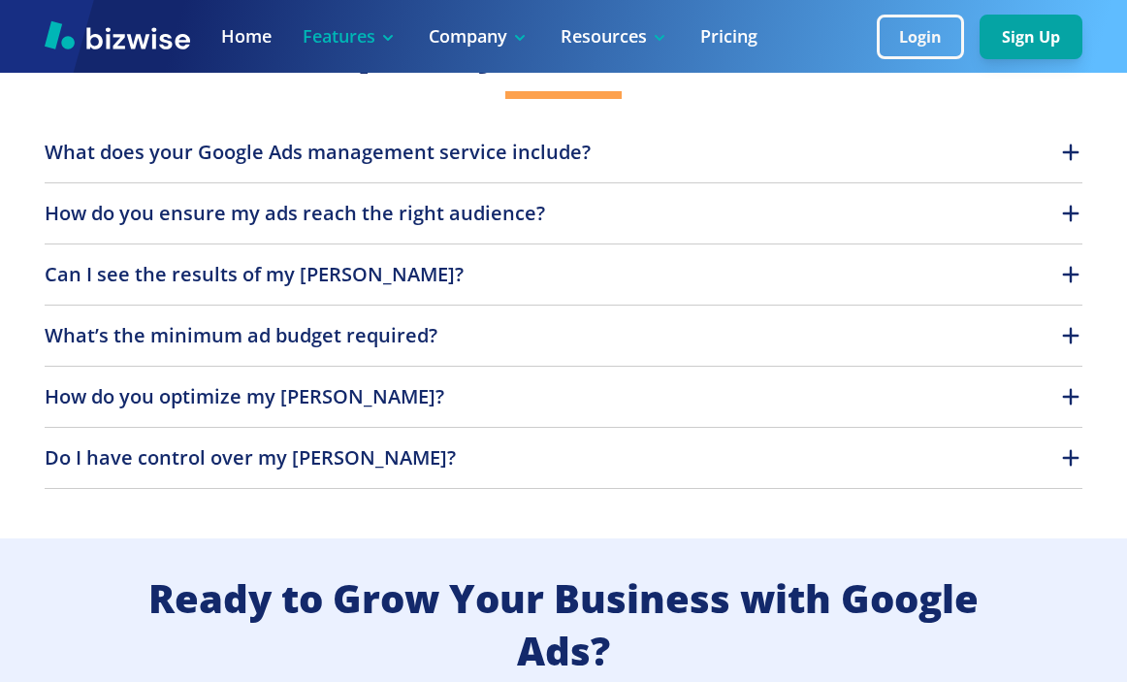
scroll to position [4040, 0]
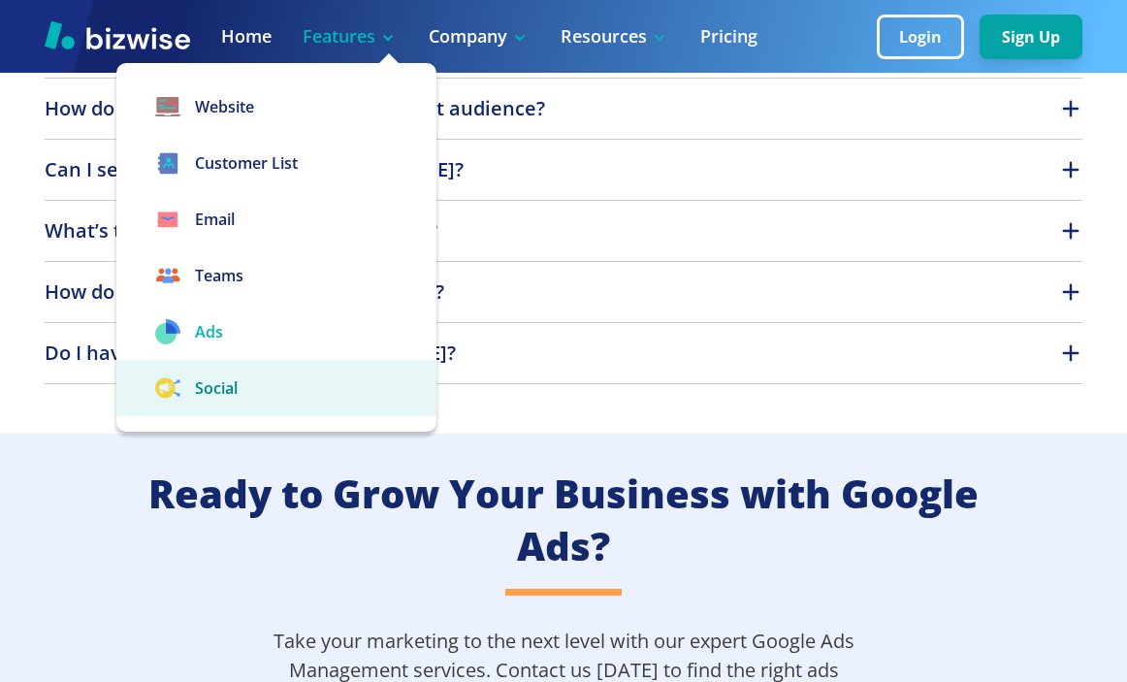
click at [229, 392] on link "Social" at bounding box center [276, 388] width 320 height 56
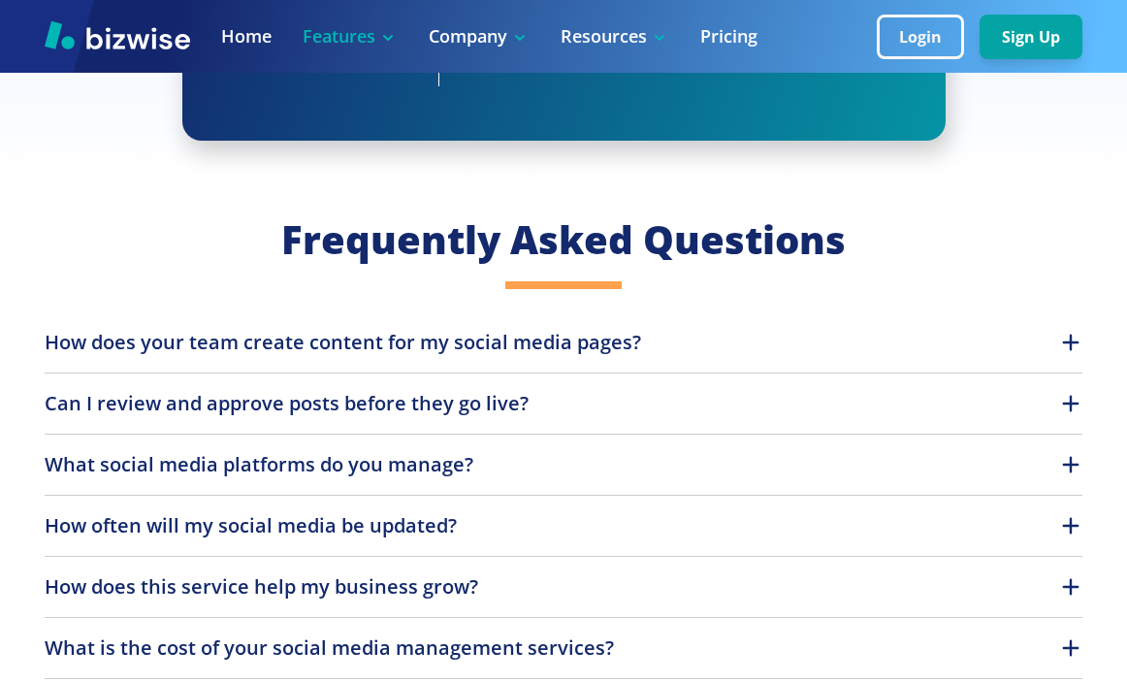
scroll to position [2902, 0]
